Goal: Transaction & Acquisition: Purchase product/service

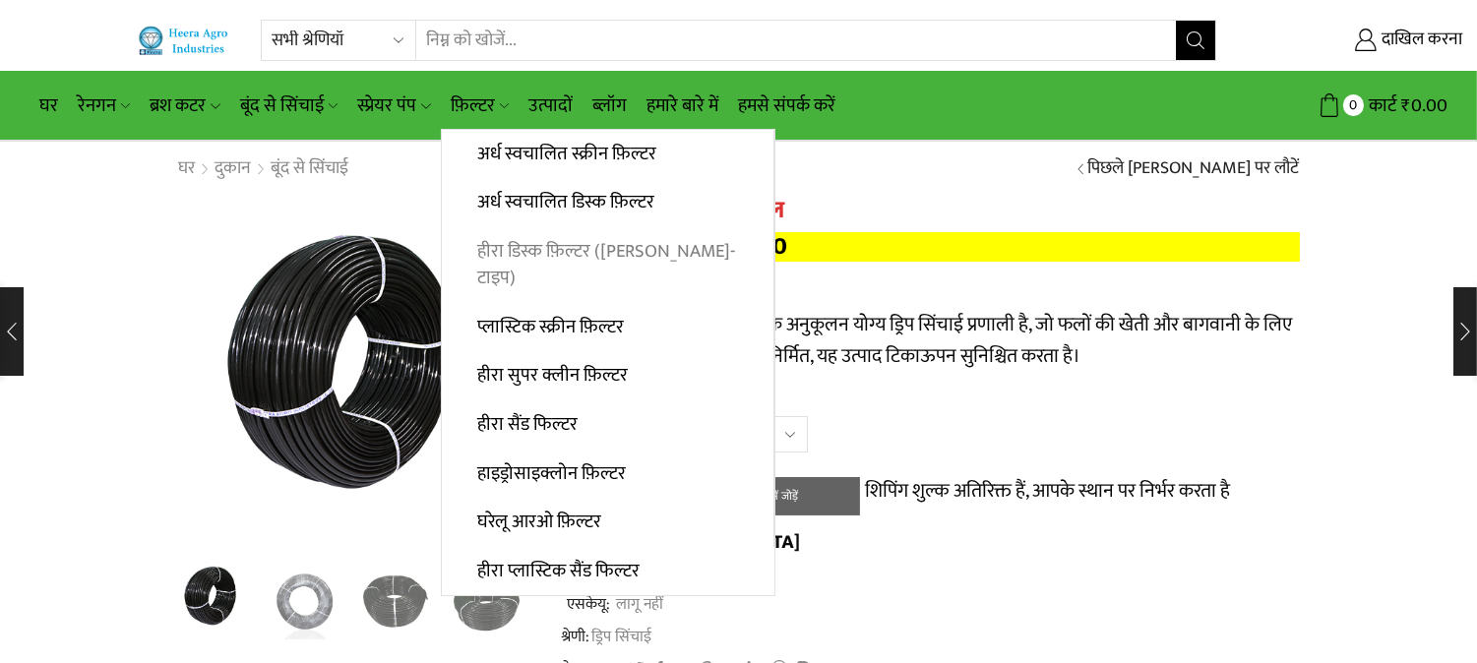
click at [605, 252] on font "हीरा डिस्क फ़िल्टर ([PERSON_NAME]-टाइप)" at bounding box center [606, 264] width 258 height 57
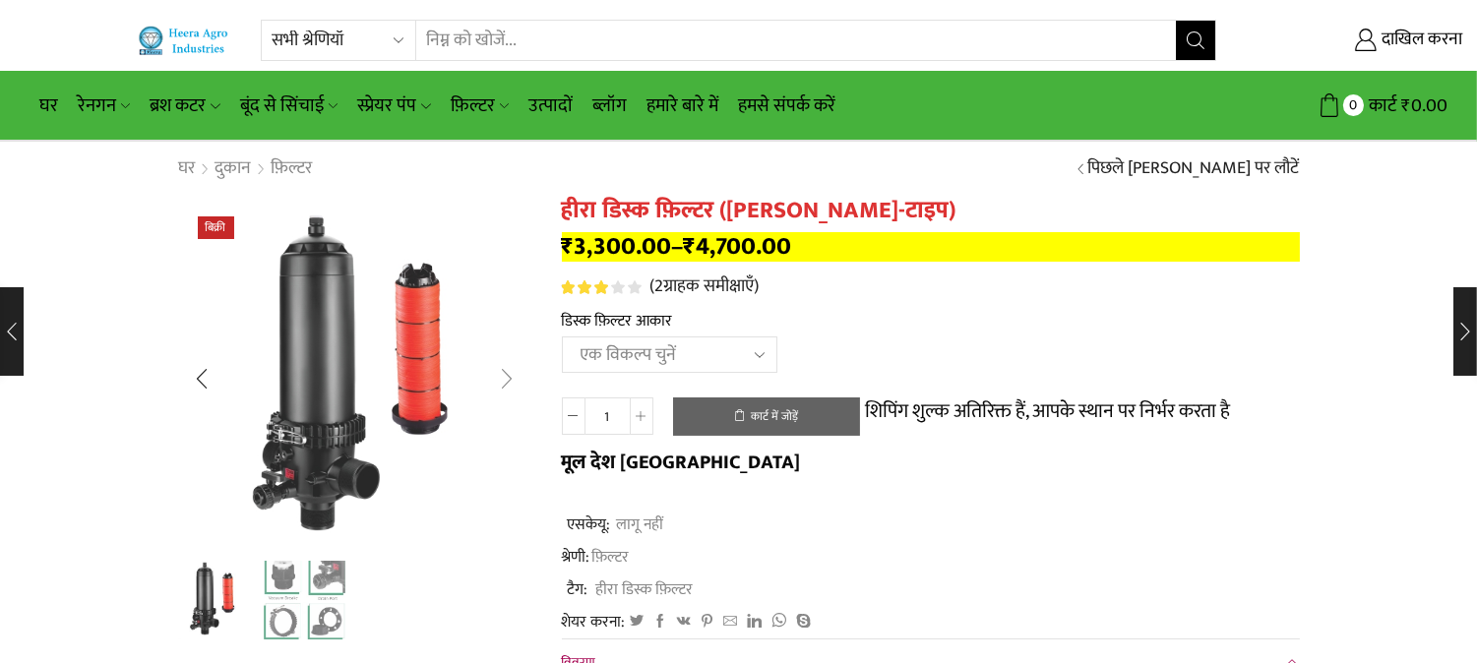
click at [512, 369] on div "अगली स्लाइड" at bounding box center [507, 378] width 49 height 49
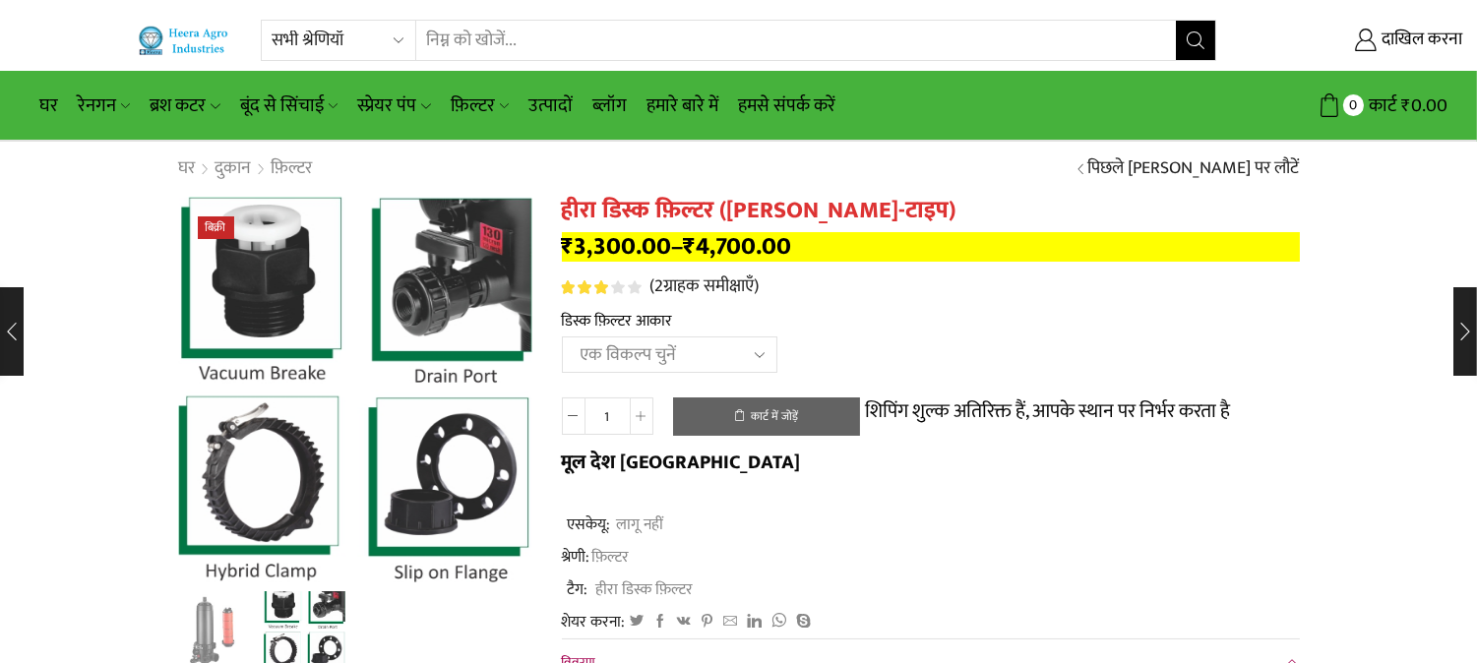
click at [761, 346] on select "एक विकल्प चुनें 2" डिस्क फ़िल्टर 2.5" डिस्क फ़िल्टर 3" डिस्क फ़िल्टर 40m3 3" डि…" at bounding box center [669, 354] width 215 height 36
click at [562, 338] on select "एक विकल्प चुनें 2" डिस्क फ़िल्टर 2.5" डिस्क फ़िल्टर 3" डिस्क फ़िल्टर 40m3 3" डि…" at bounding box center [669, 354] width 215 height 36
select select "2-5-disc-filter"
